Goal: Task Accomplishment & Management: Manage account settings

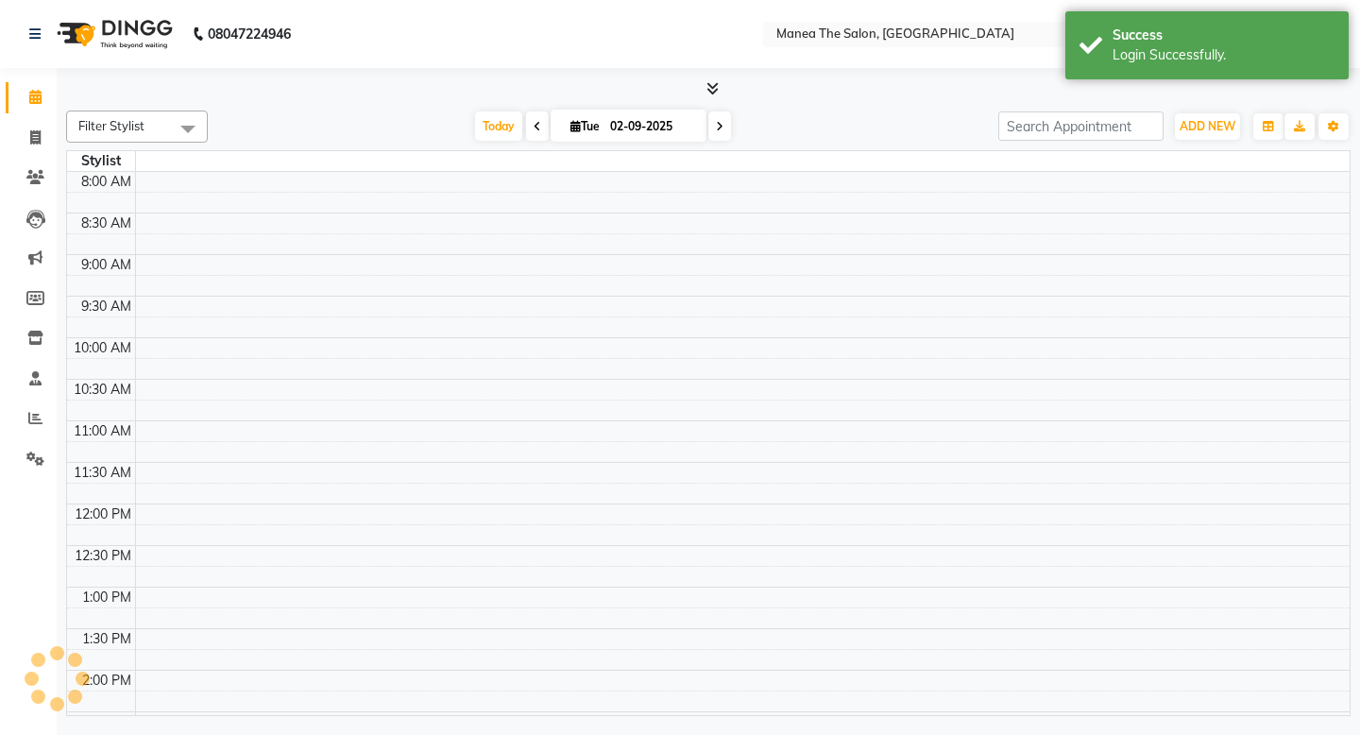
select select "en"
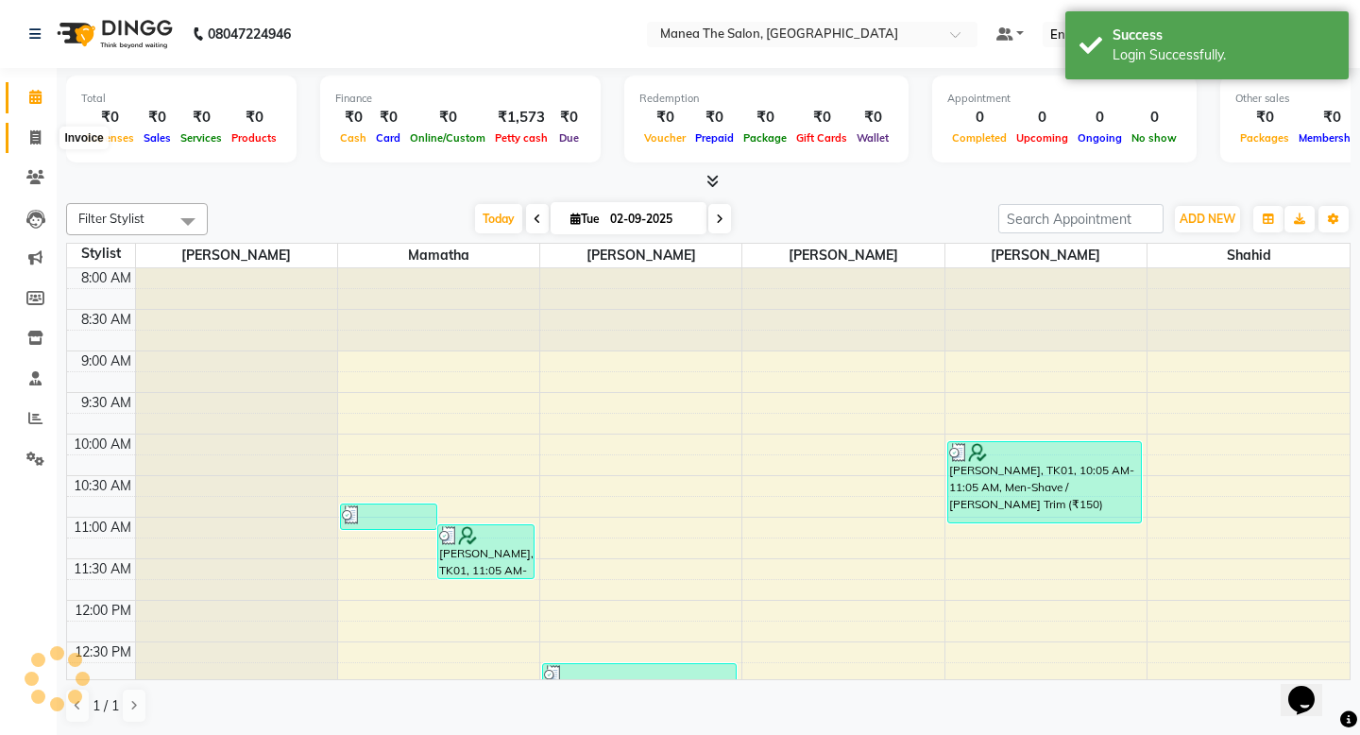
click at [36, 140] on icon at bounding box center [35, 137] width 10 height 14
select select "service"
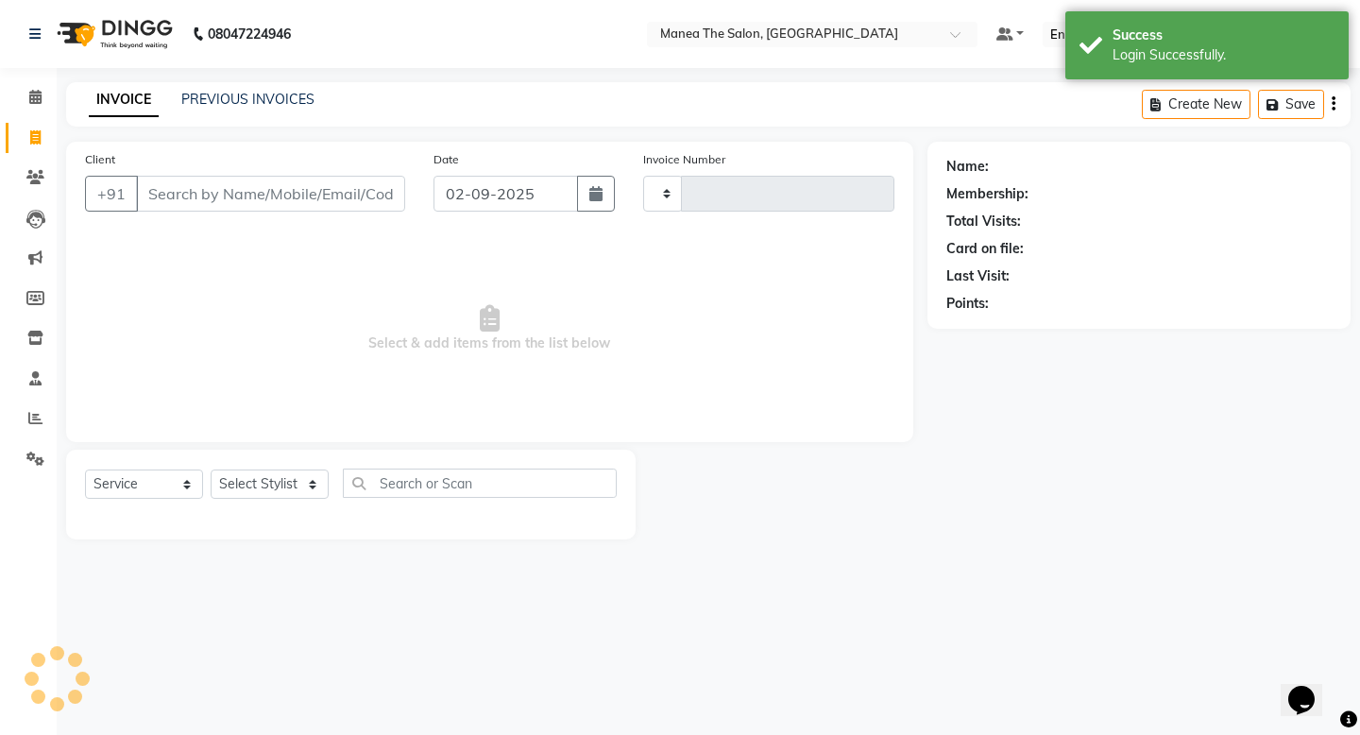
type input "1635"
select select "5514"
click at [219, 94] on link "PREVIOUS INVOICES" at bounding box center [247, 99] width 133 height 17
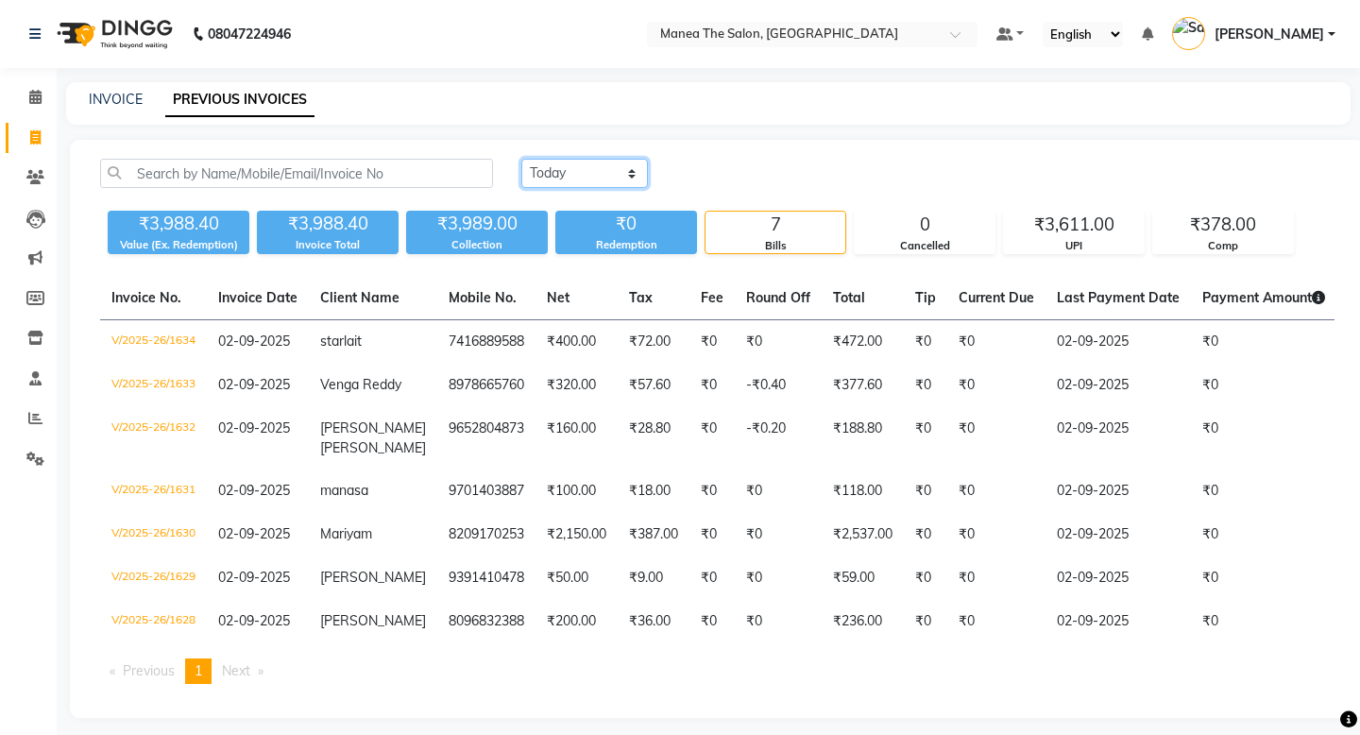
click at [568, 187] on select "[DATE] [DATE] Custom Range" at bounding box center [584, 173] width 127 height 29
select select "range"
click at [521, 159] on select "[DATE] [DATE] Custom Range" at bounding box center [584, 173] width 127 height 29
click at [712, 181] on input "02-09-2025" at bounding box center [738, 174] width 132 height 26
select select "9"
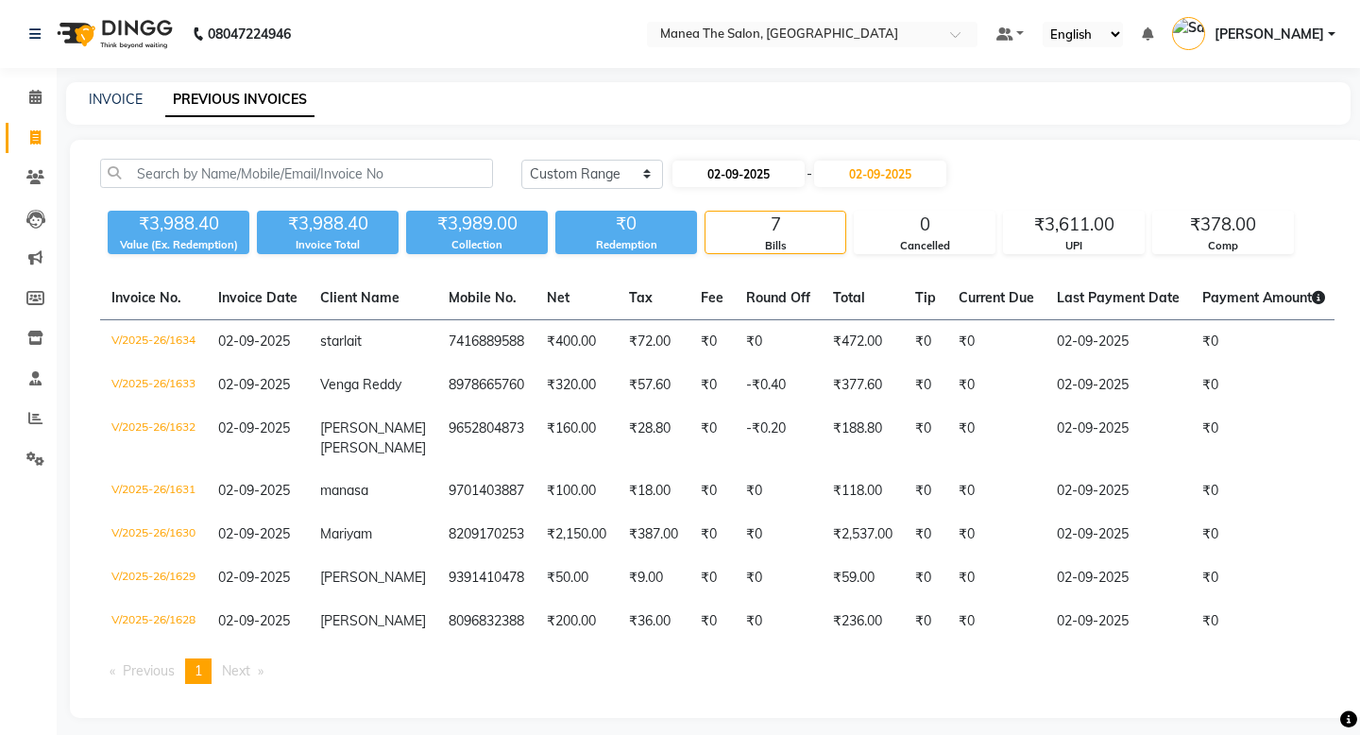
select select "2025"
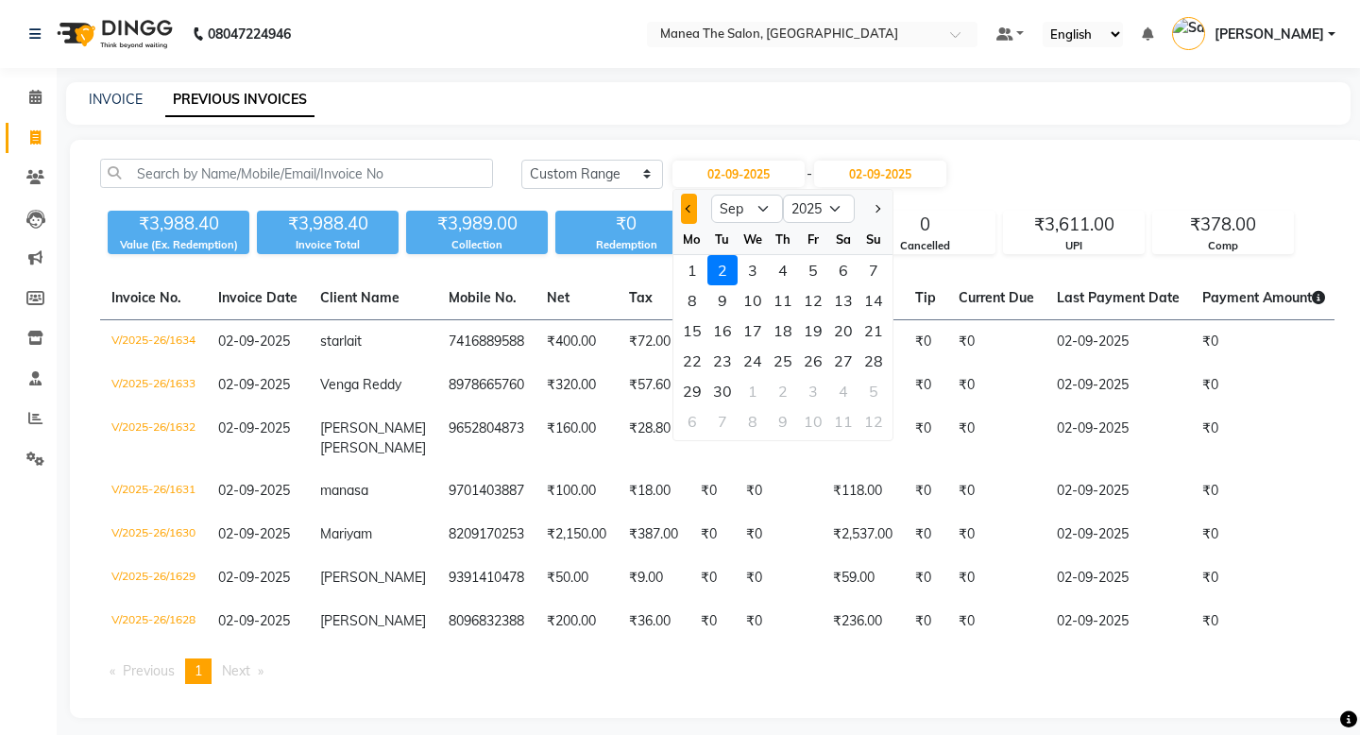
click at [682, 210] on button "Previous month" at bounding box center [689, 209] width 16 height 30
select select "8"
click at [806, 277] on div "1" at bounding box center [813, 270] width 30 height 30
type input "[DATE]"
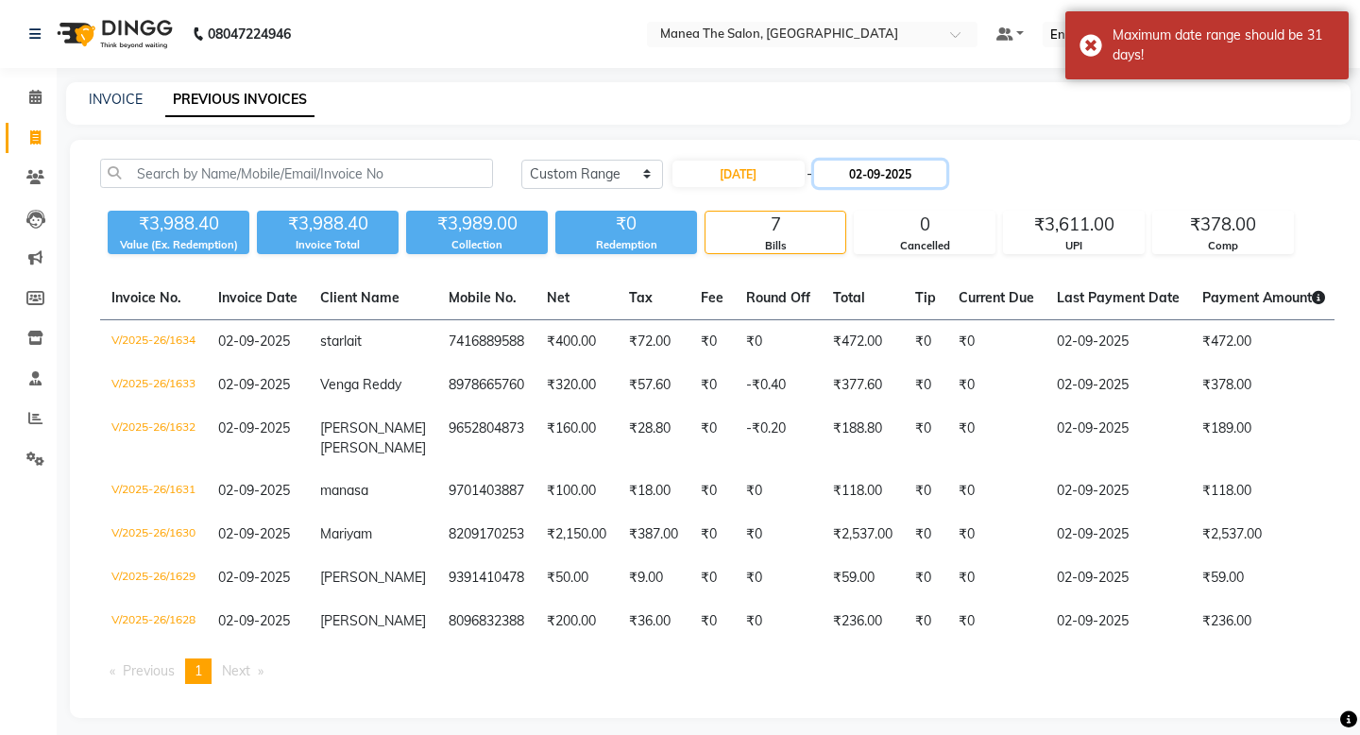
click at [884, 173] on input "02-09-2025" at bounding box center [880, 174] width 132 height 26
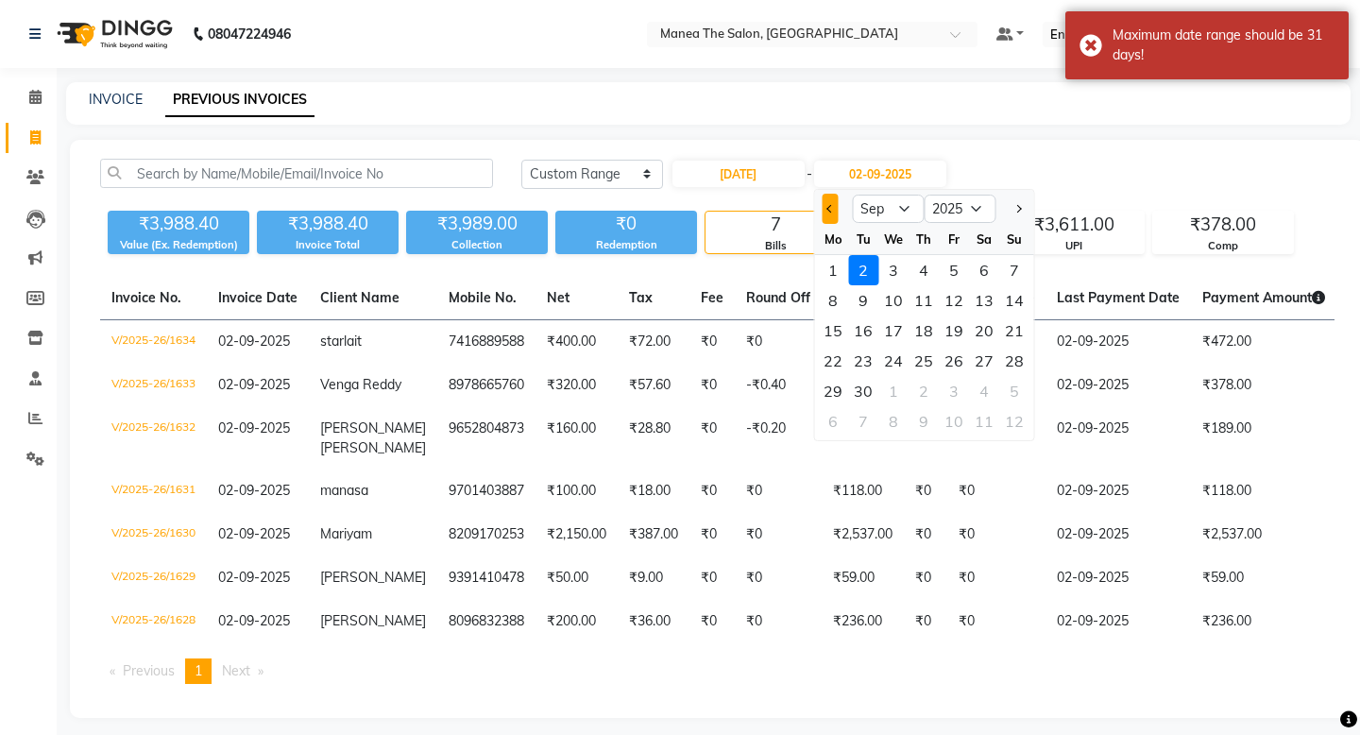
click at [828, 212] on button "Previous month" at bounding box center [830, 209] width 16 height 30
select select "8"
click at [1009, 401] on div "31" at bounding box center [1014, 391] width 30 height 30
type input "[DATE]"
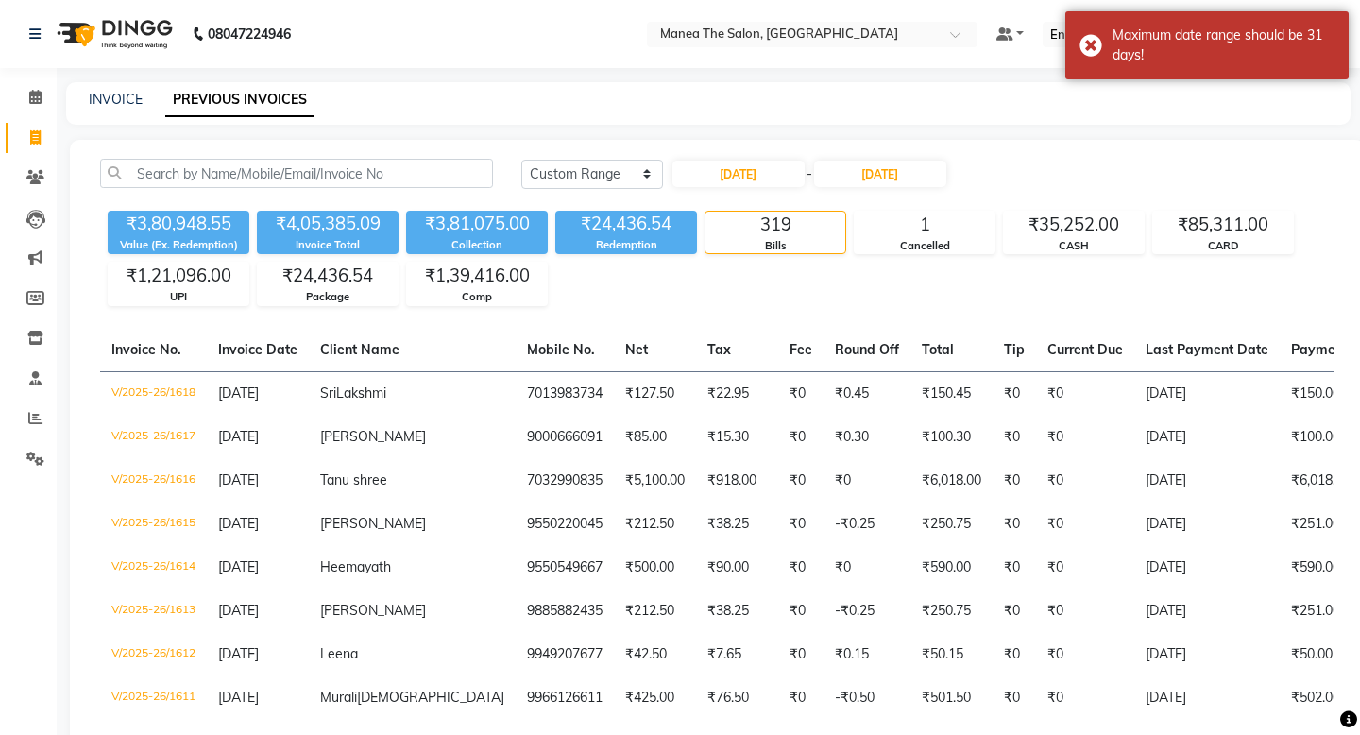
click at [1052, 175] on div "[DATE] [DATE] Custom Range [DATE] - [DATE]" at bounding box center [927, 174] width 813 height 30
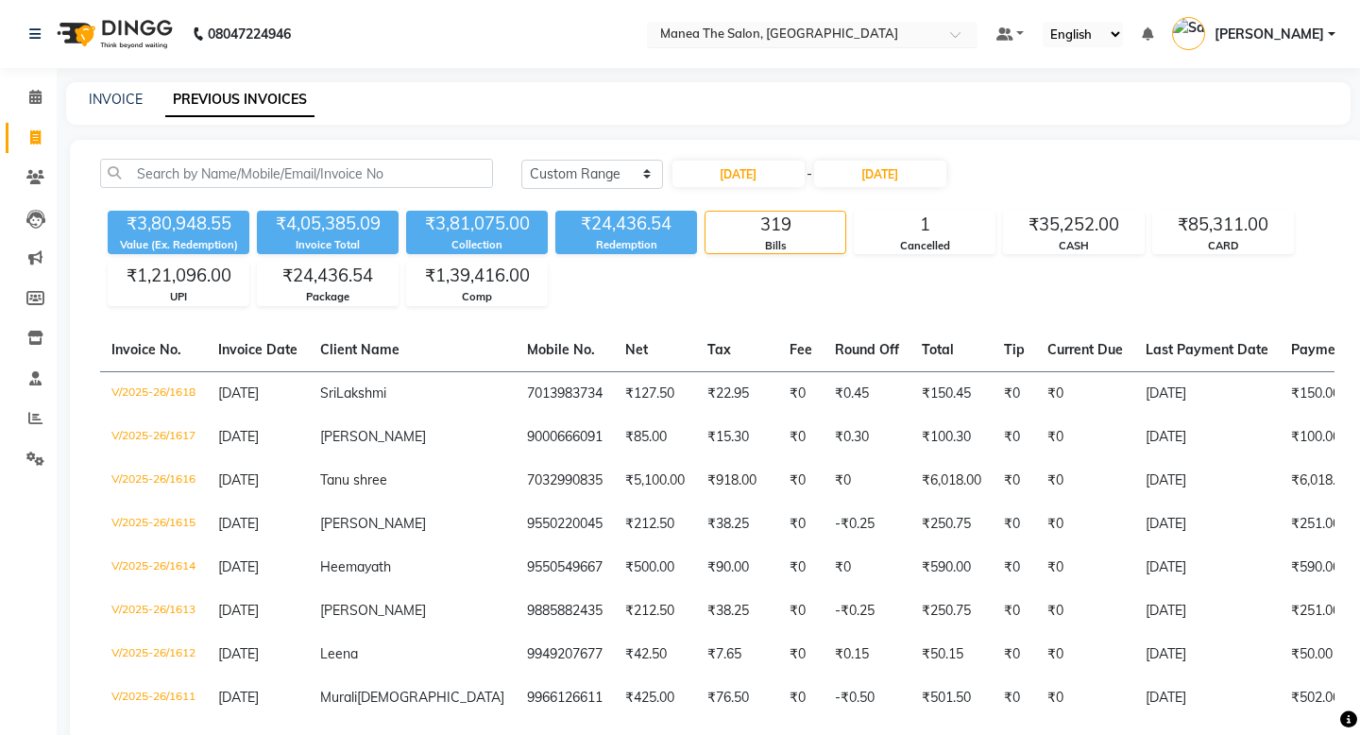
click at [915, 40] on input "text" at bounding box center [793, 35] width 274 height 19
click at [1295, 40] on span "[PERSON_NAME]" at bounding box center [1269, 35] width 110 height 20
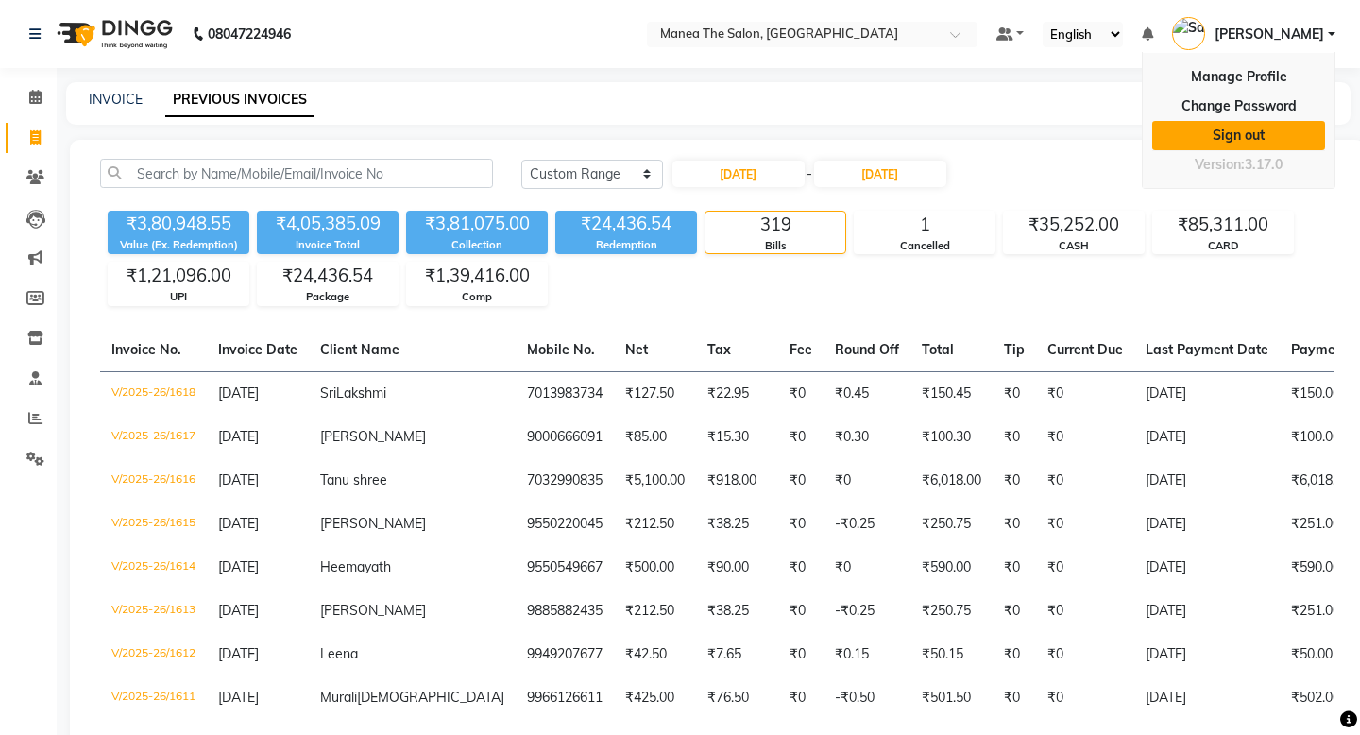
click at [1225, 138] on link "Sign out" at bounding box center [1238, 135] width 173 height 29
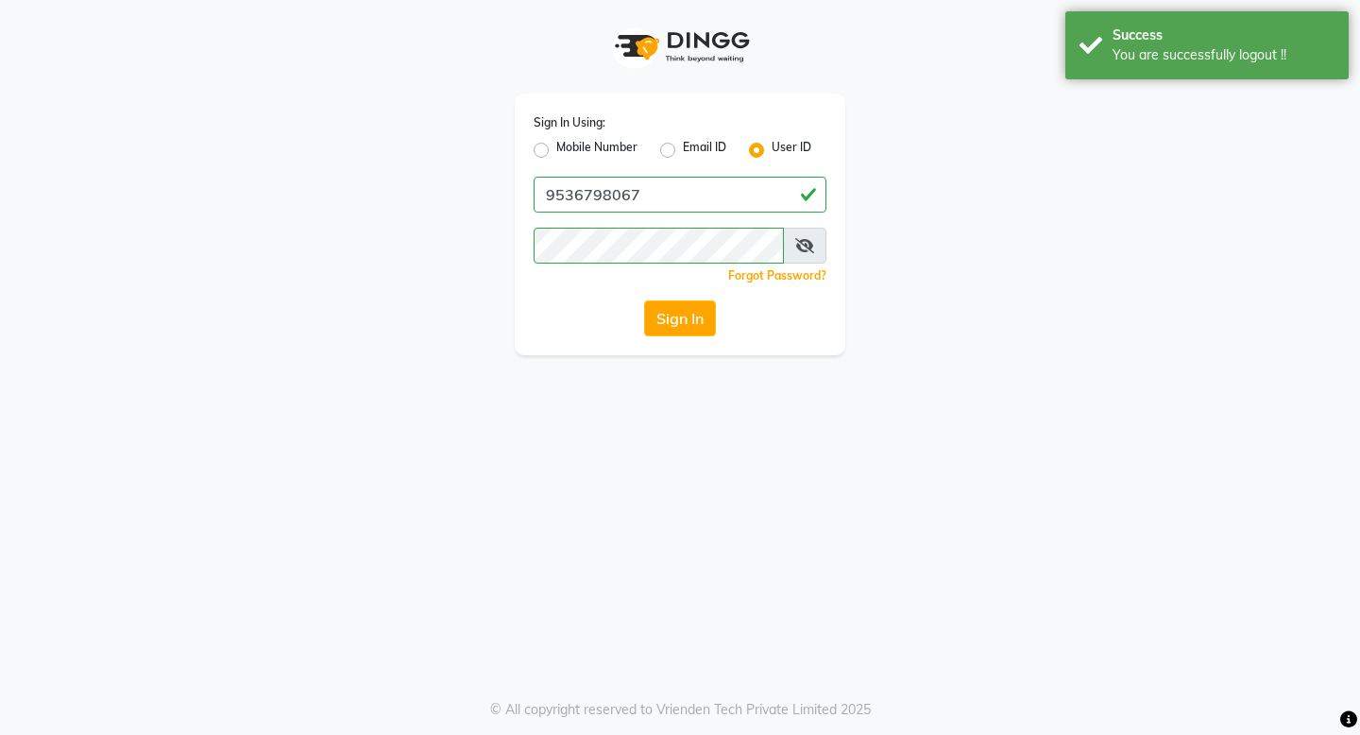
click at [656, 145] on div "Mobile Number Email ID User ID" at bounding box center [680, 150] width 293 height 23
click at [683, 146] on label "Email ID" at bounding box center [704, 150] width 43 height 23
click at [683, 146] on input "Email ID" at bounding box center [689, 145] width 12 height 12
radio input "true"
radio input "false"
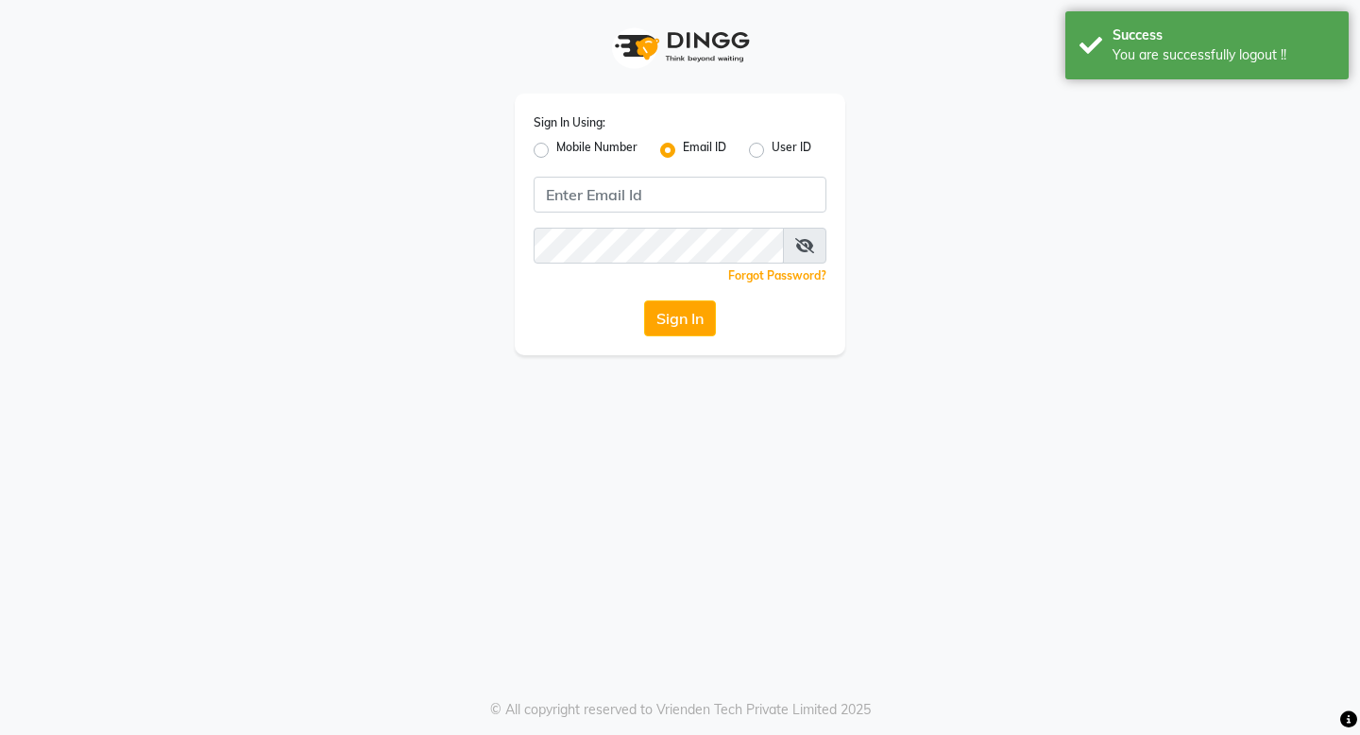
click at [633, 175] on div "Sign In Using: Mobile Number Email ID User ID Remember me Forgot Password? Sign…" at bounding box center [680, 224] width 331 height 262
click at [631, 222] on div "Sign In Using: Mobile Number Email ID User ID Remember me Forgot Password? Sign…" at bounding box center [680, 224] width 331 height 262
click at [634, 198] on input "Username" at bounding box center [680, 195] width 293 height 36
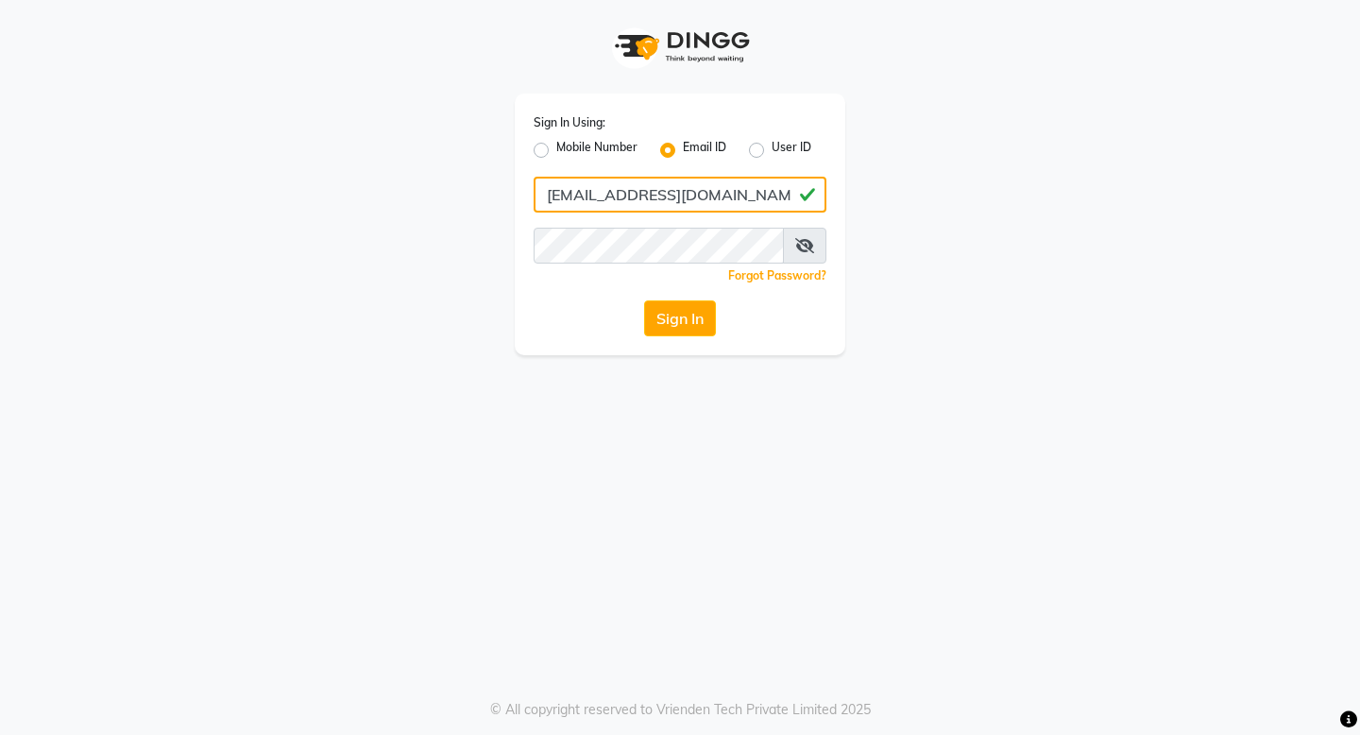
type input "[EMAIL_ADDRESS][DOMAIN_NAME]"
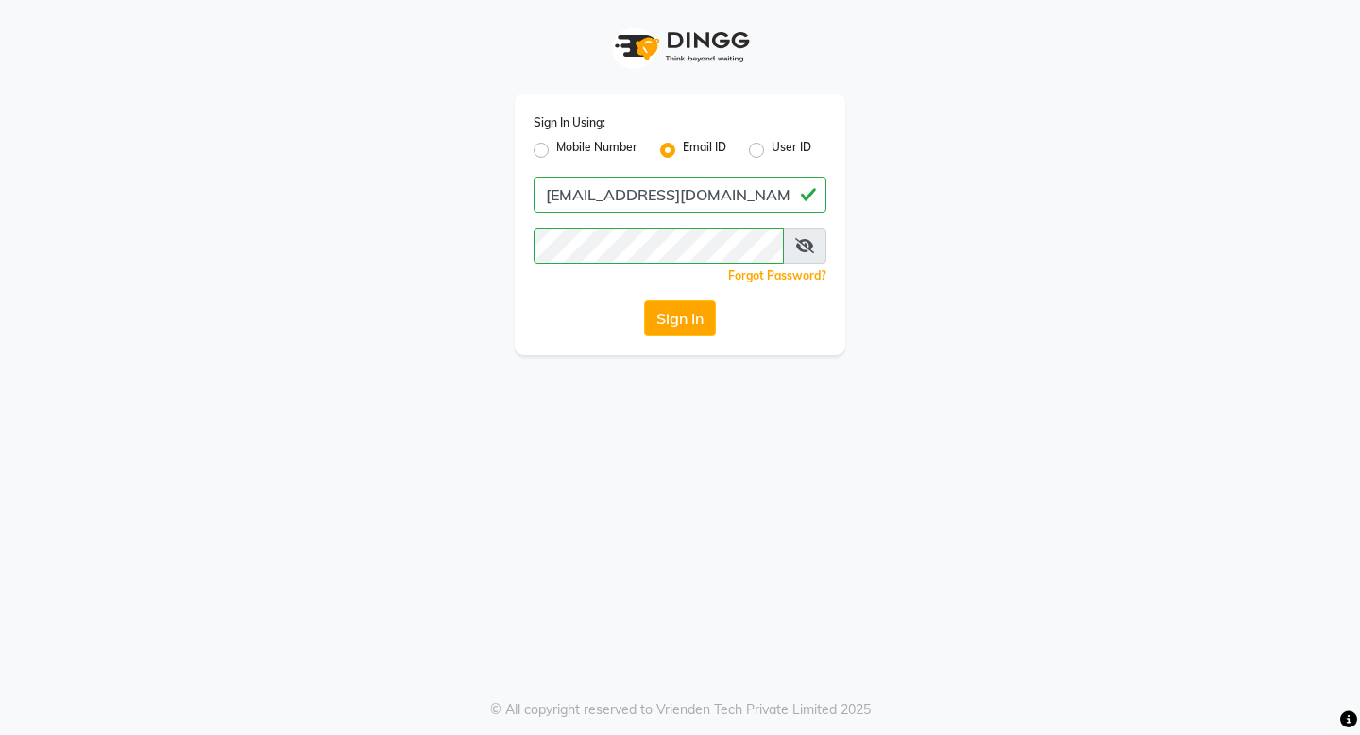
click at [393, 261] on div "Sign In Using: Mobile Number Email ID User ID [EMAIL_ADDRESS][DOMAIN_NAME] Reme…" at bounding box center [680, 177] width 1077 height 355
click at [677, 317] on button "Sign In" at bounding box center [680, 318] width 72 height 36
